Goal: Download file/media

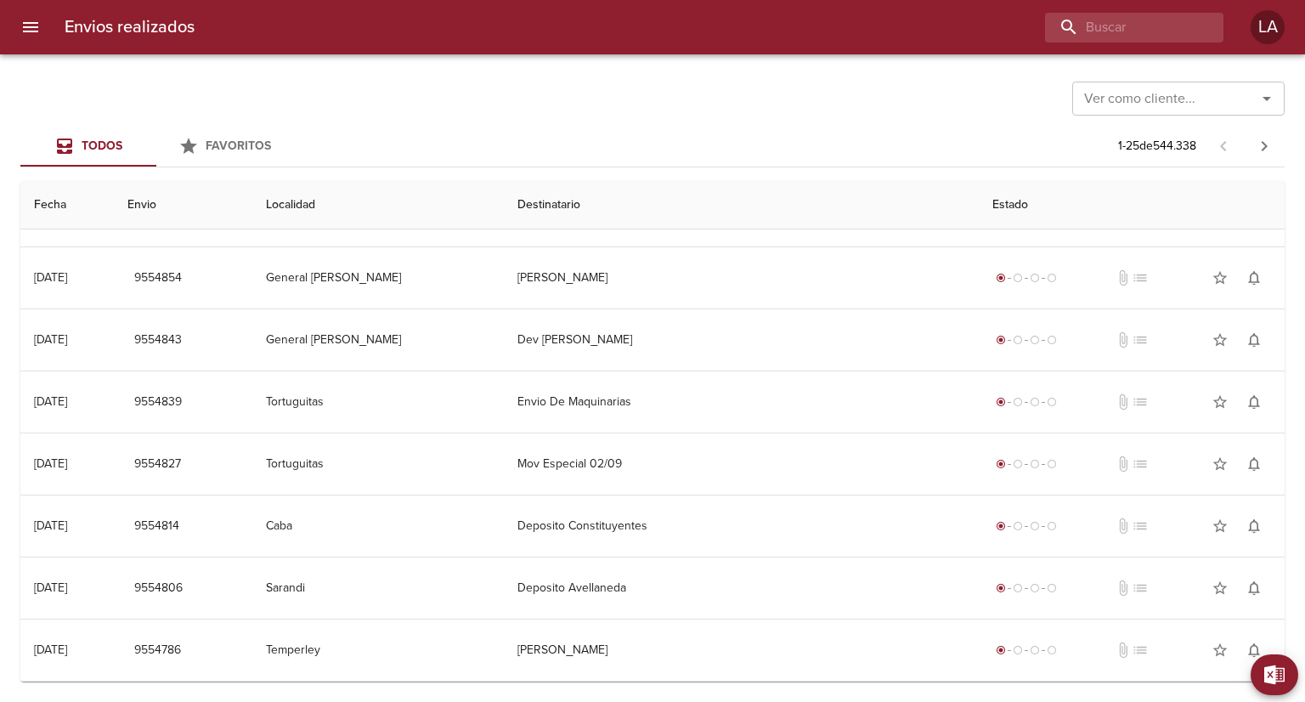
scroll to position [255, 0]
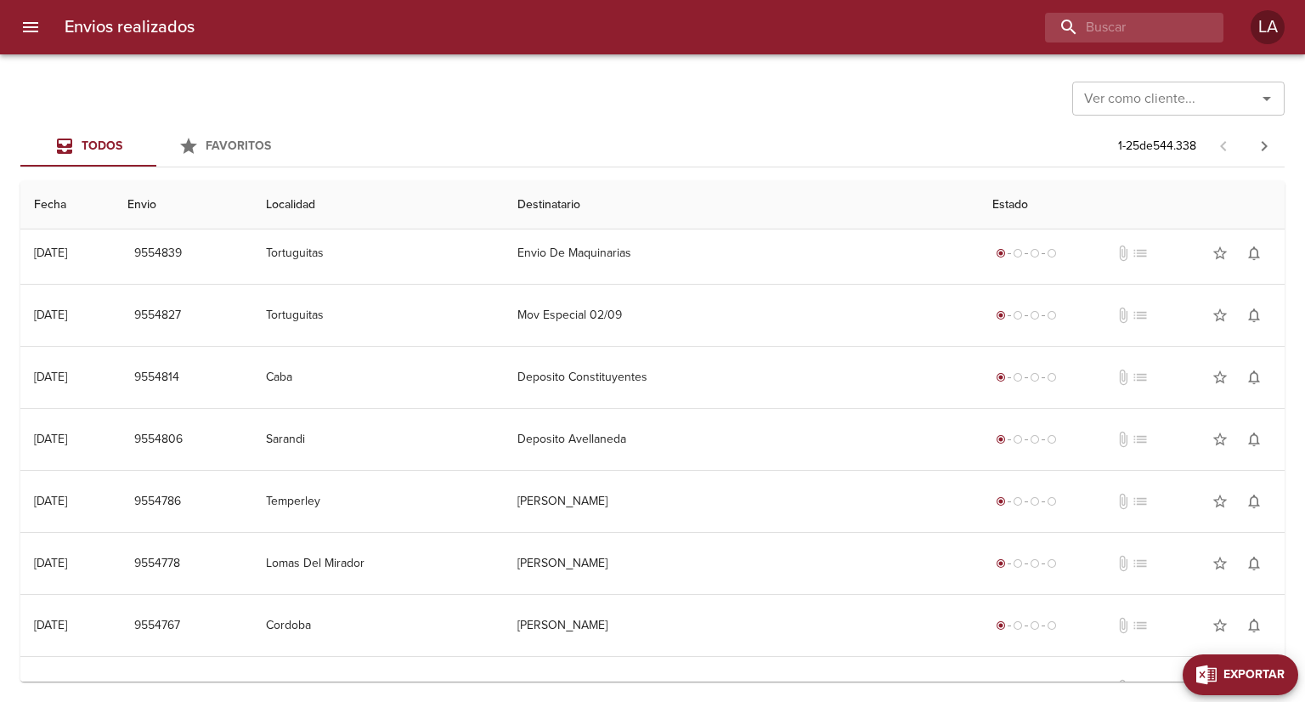
click at [1275, 660] on button "Exportar" at bounding box center [1241, 674] width 116 height 41
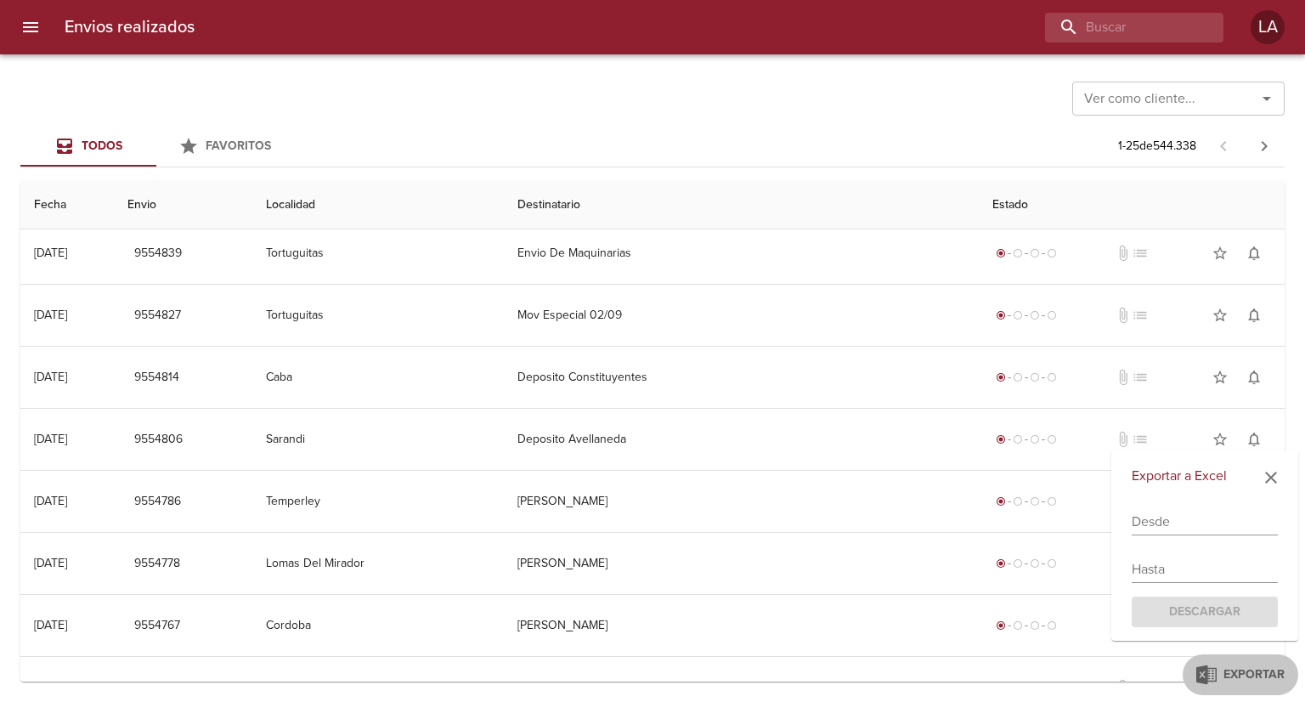
click at [1201, 503] on div "Desde" at bounding box center [1205, 515] width 146 height 41
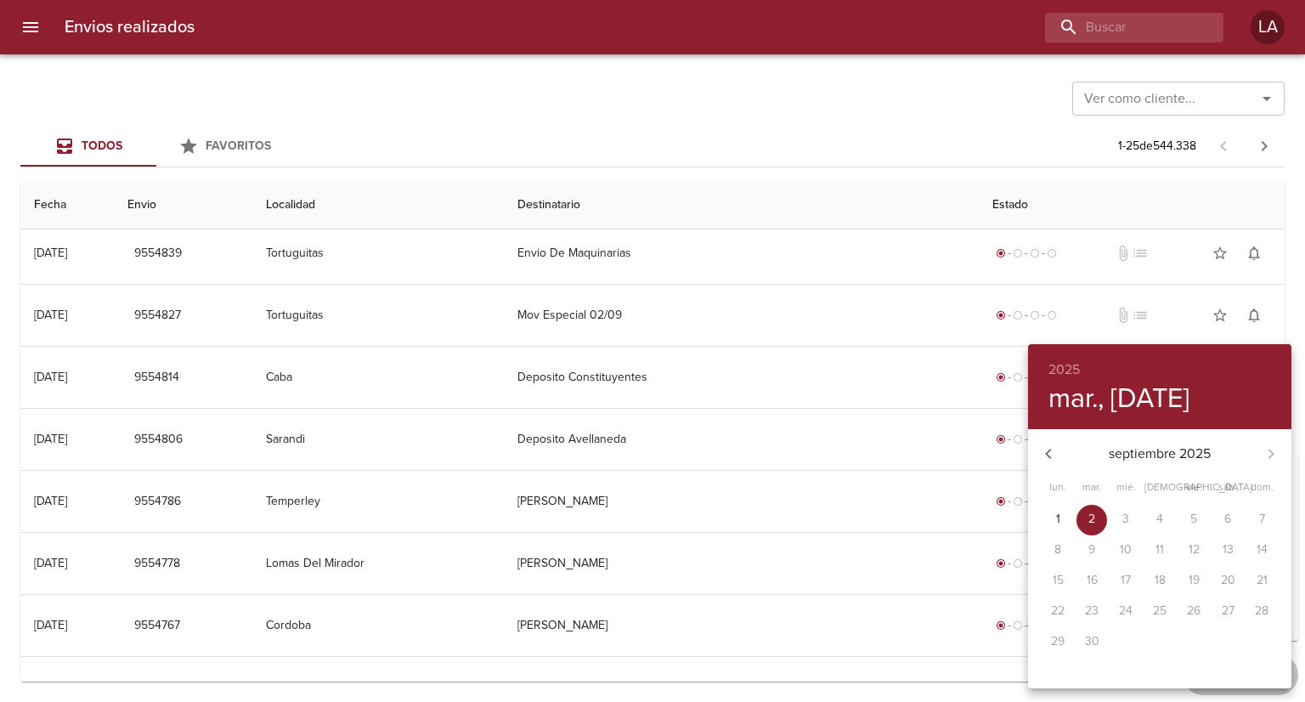
click at [1203, 521] on div "5" at bounding box center [1194, 520] width 34 height 31
click at [1046, 461] on icon "button" at bounding box center [1049, 454] width 20 height 20
click at [1192, 614] on p "22" at bounding box center [1194, 611] width 14 height 17
type input "[DATE]"
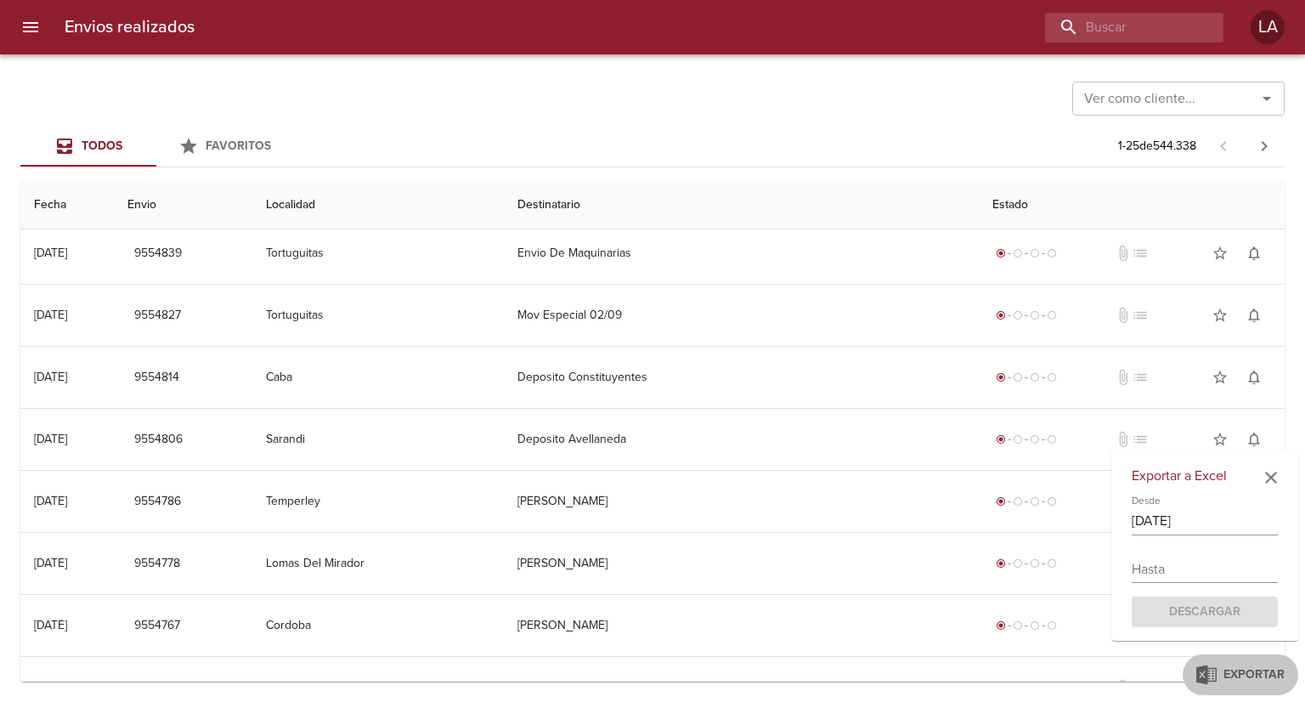
click at [1206, 546] on div "Hasta" at bounding box center [1205, 562] width 146 height 41
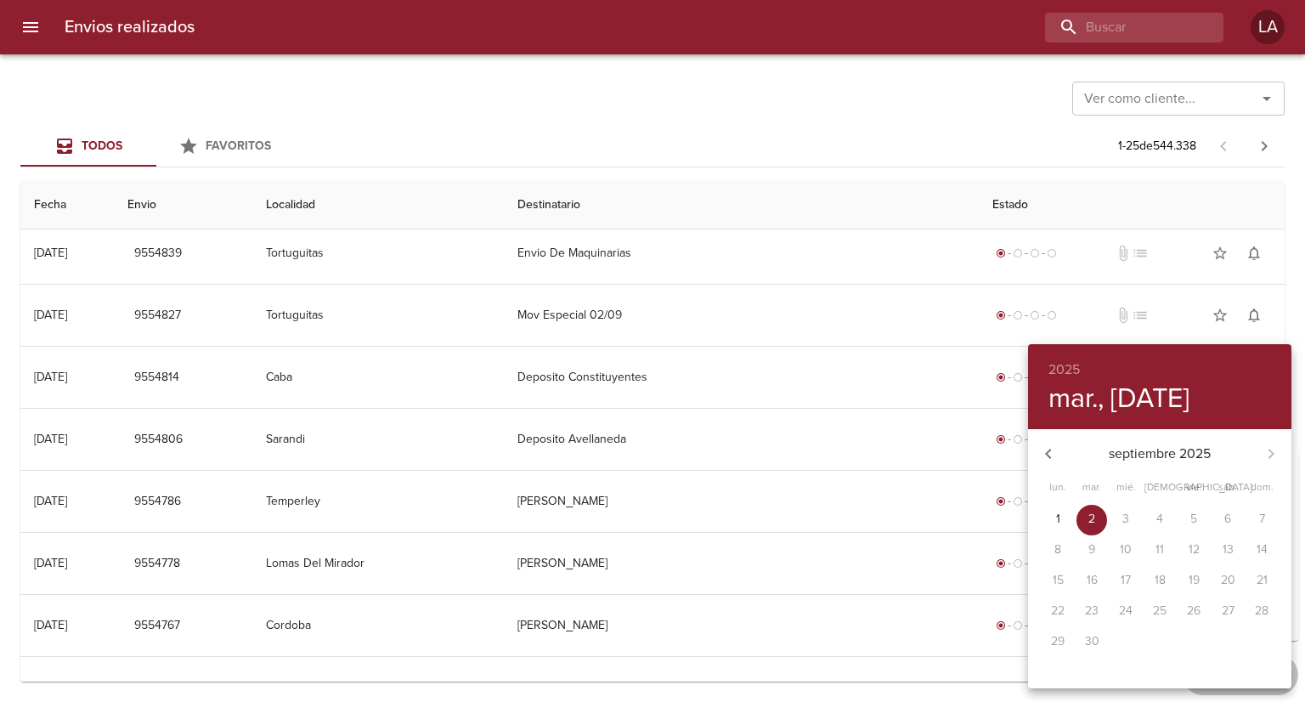
click at [1210, 562] on div "12" at bounding box center [1194, 550] width 34 height 31
click at [1100, 519] on span "2" at bounding box center [1092, 519] width 31 height 17
type input "[DATE]"
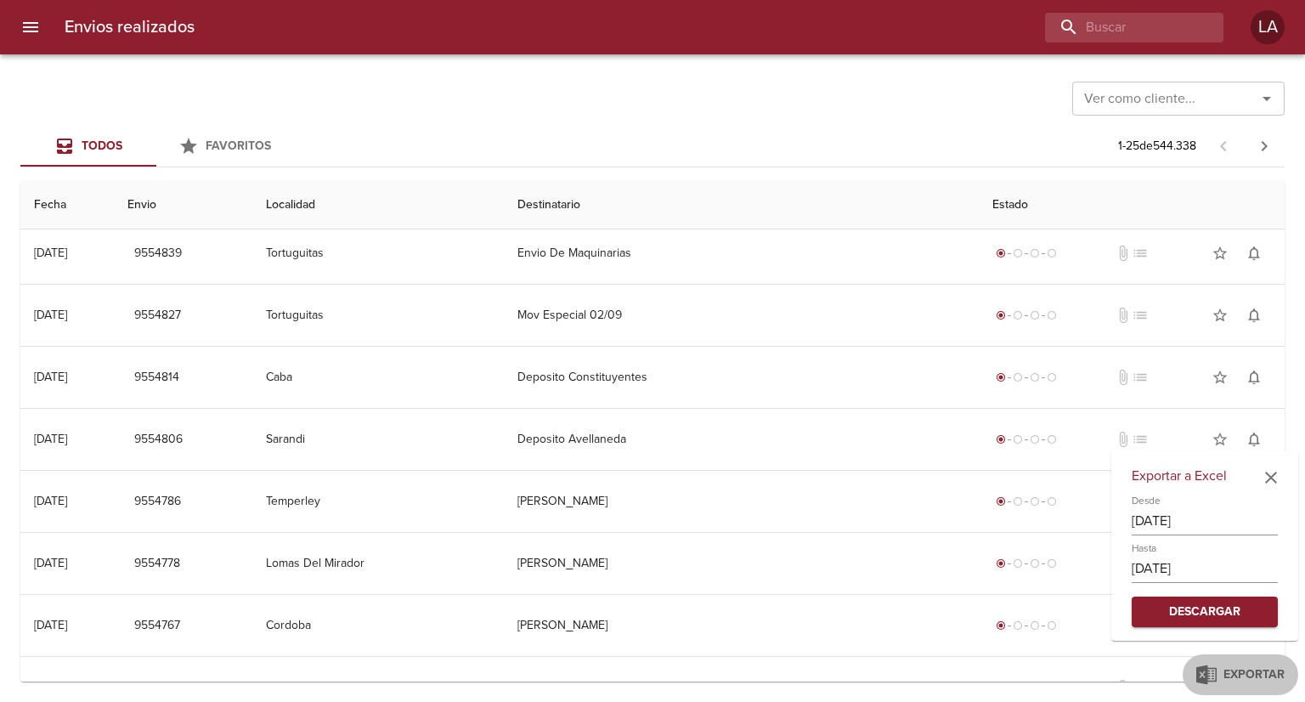
click at [1224, 613] on span "Descargar" at bounding box center [1205, 612] width 119 height 21
